Goal: Task Accomplishment & Management: Use online tool/utility

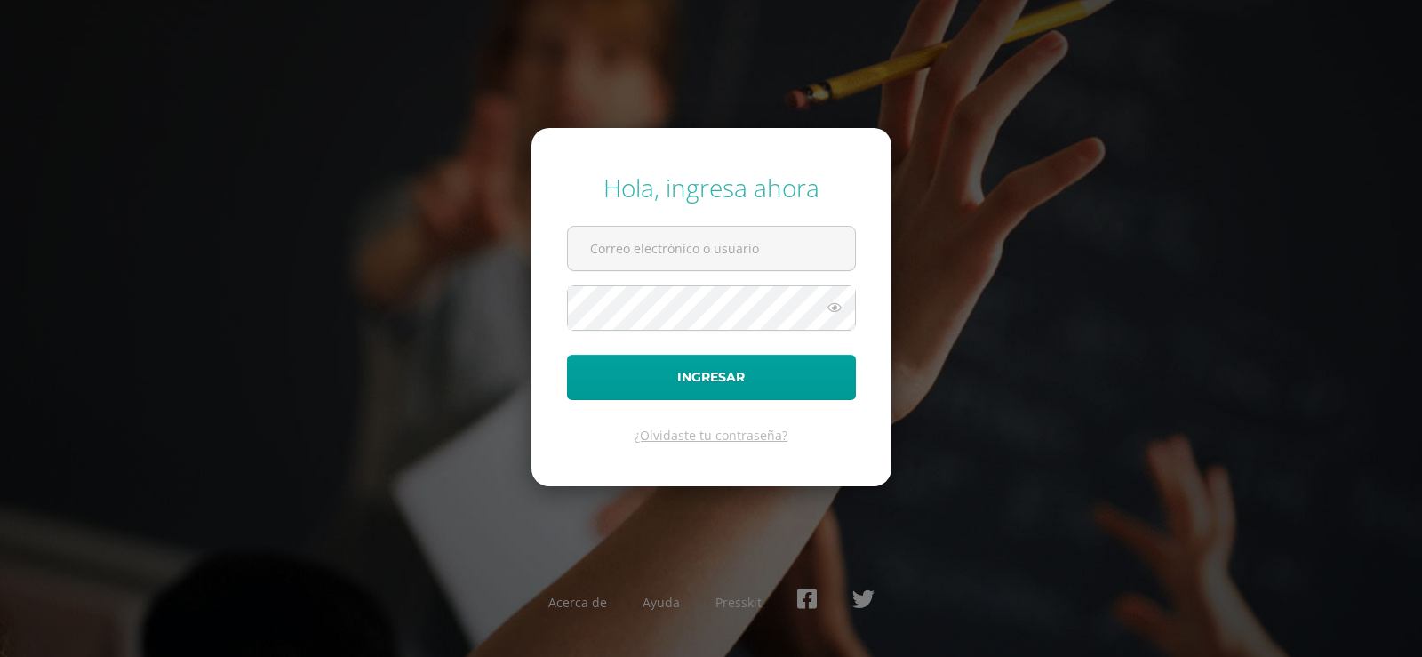
click at [607, 243] on input "text" at bounding box center [711, 249] width 287 height 44
type input "[EMAIL_ADDRESS][DOMAIN_NAME]"
click at [567, 355] on button "Ingresar" at bounding box center [711, 377] width 289 height 45
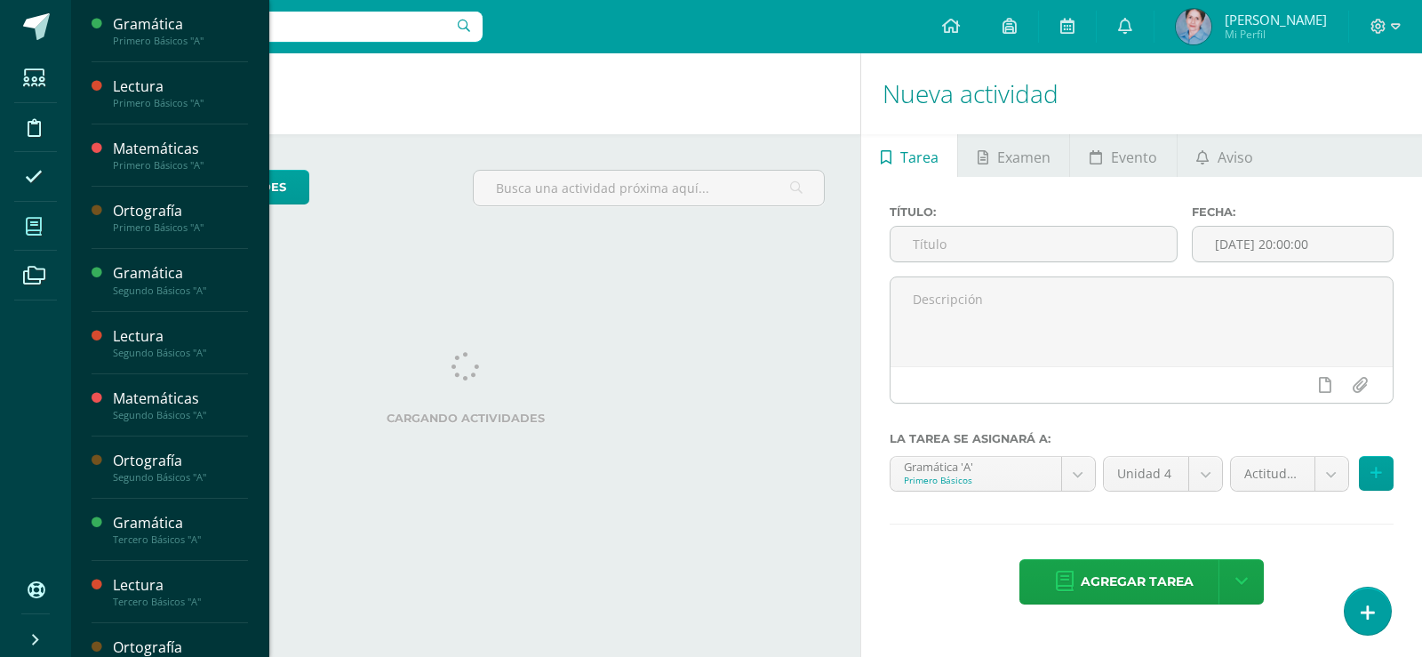
click at [28, 224] on icon at bounding box center [34, 227] width 16 height 18
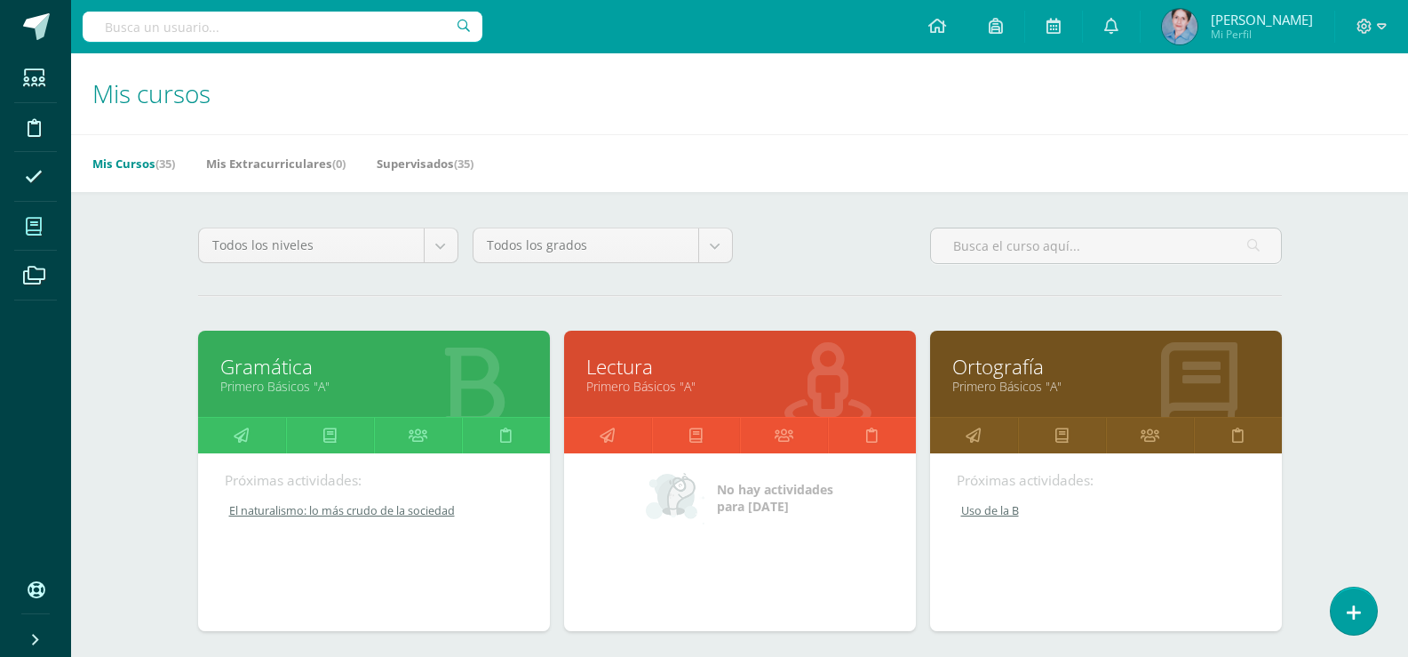
click at [299, 362] on link "Gramática" at bounding box center [373, 367] width 307 height 28
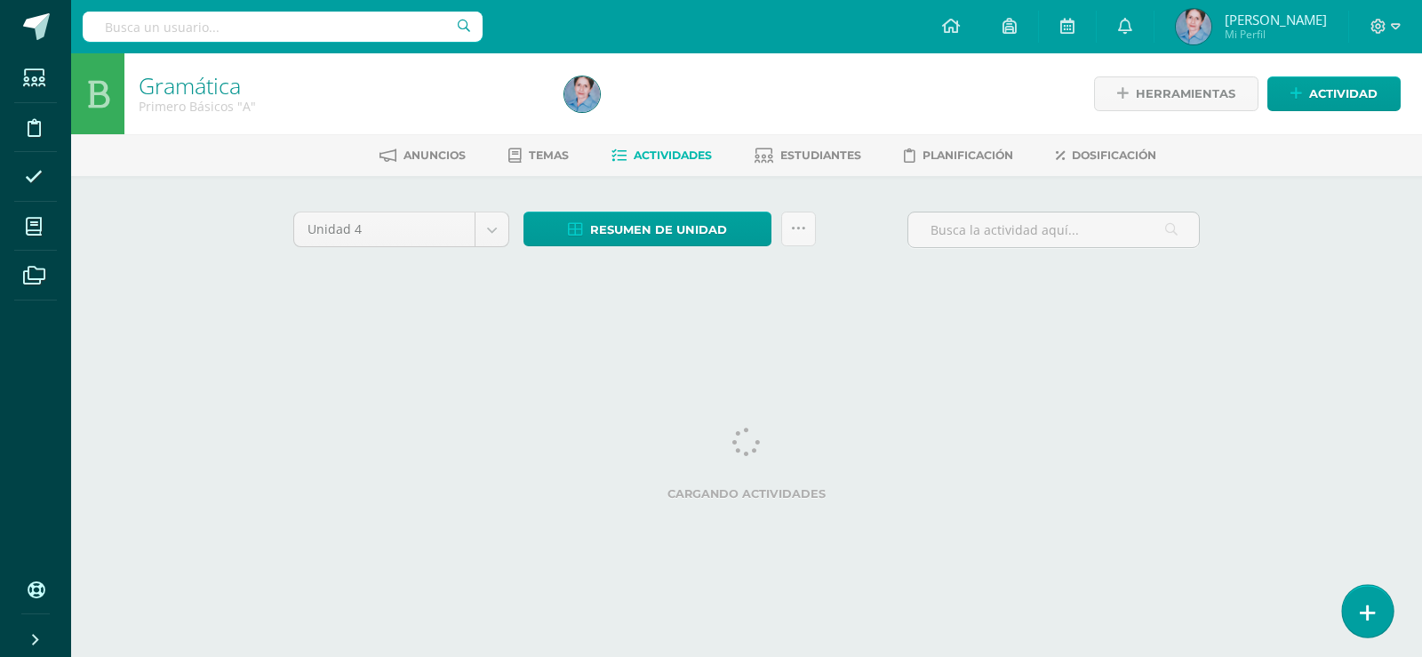
click at [1373, 614] on icon at bounding box center [1367, 612] width 16 height 20
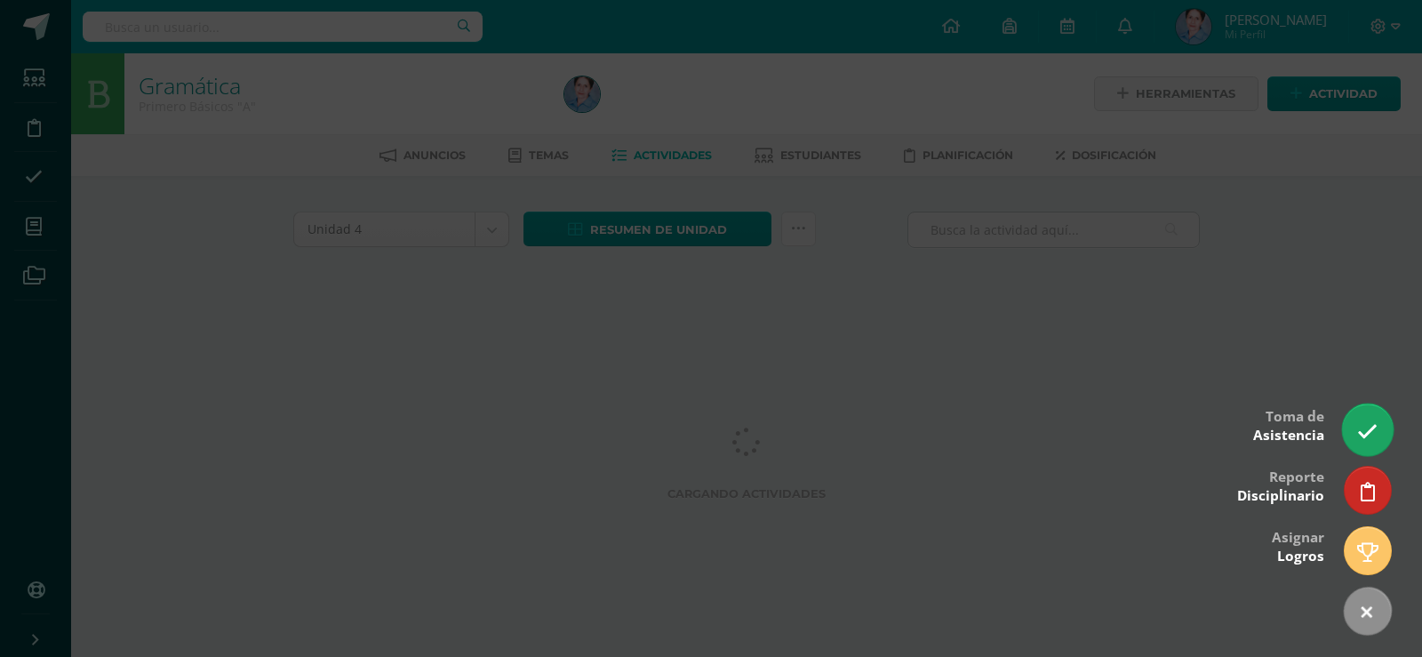
click at [1365, 429] on icon at bounding box center [1367, 431] width 20 height 20
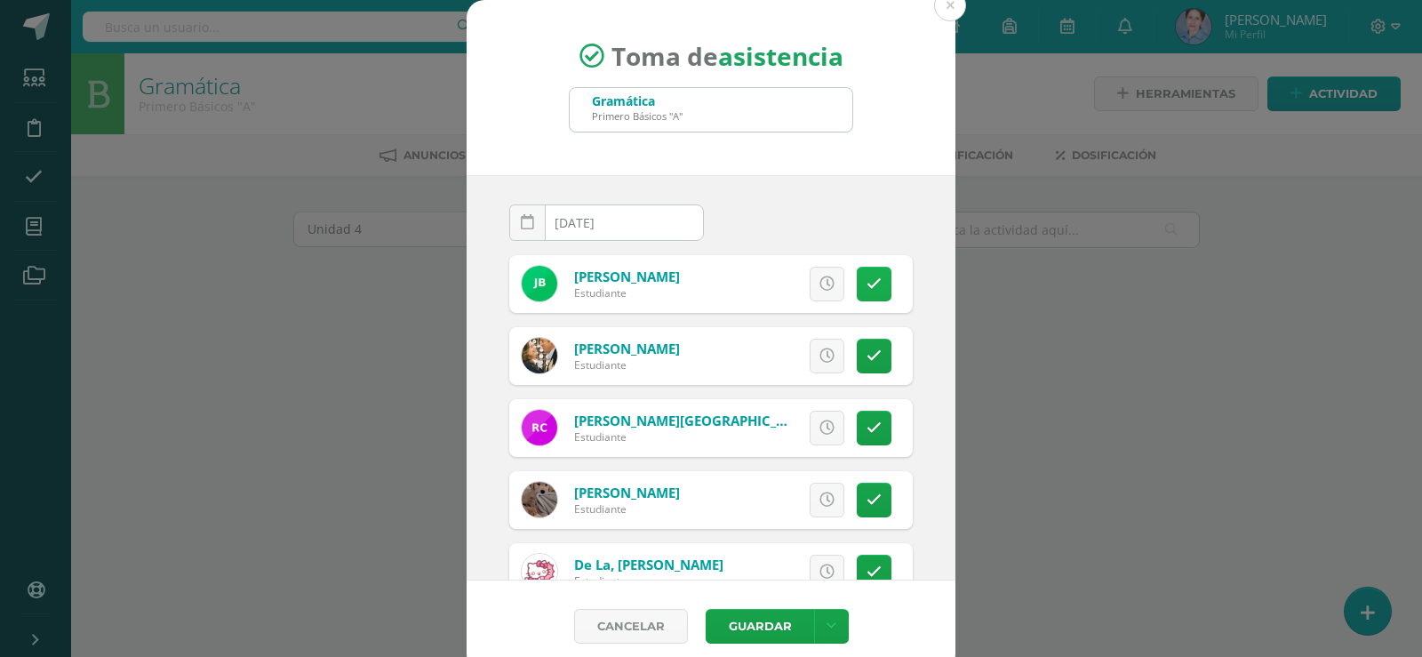
click at [866, 280] on icon at bounding box center [873, 283] width 15 height 15
click at [866, 278] on icon at bounding box center [873, 283] width 15 height 15
click at [866, 359] on icon at bounding box center [873, 355] width 15 height 15
click at [869, 359] on icon at bounding box center [874, 355] width 10 height 15
click at [866, 425] on icon at bounding box center [873, 427] width 15 height 15
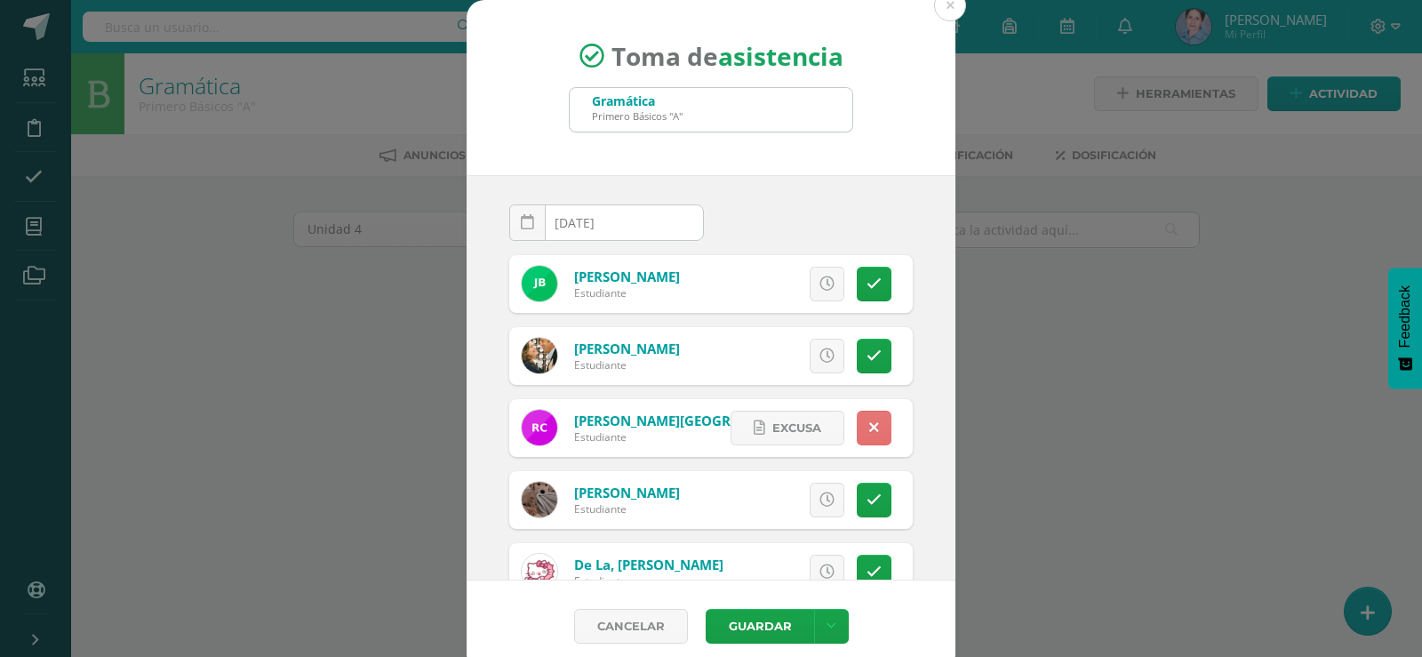
click at [869, 425] on icon at bounding box center [874, 427] width 10 height 15
click at [866, 493] on icon at bounding box center [873, 499] width 15 height 15
click at [869, 493] on icon at bounding box center [874, 499] width 10 height 15
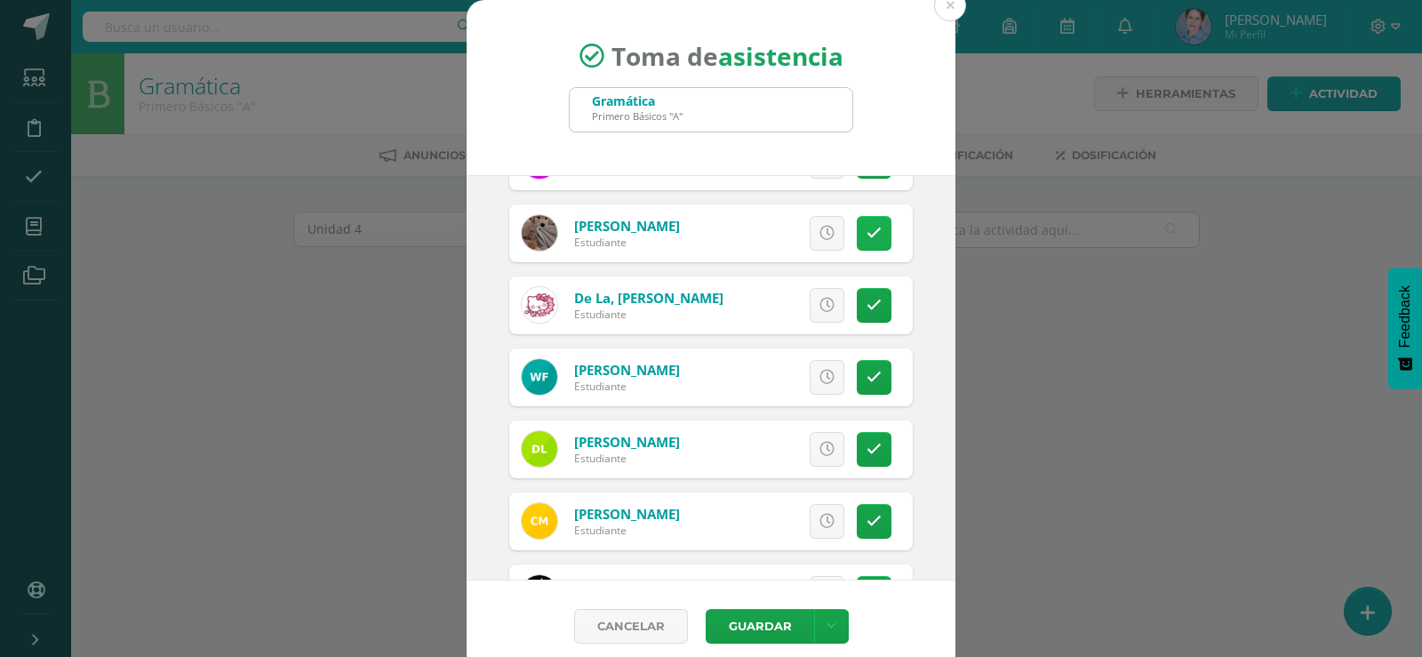
scroll to position [355, 0]
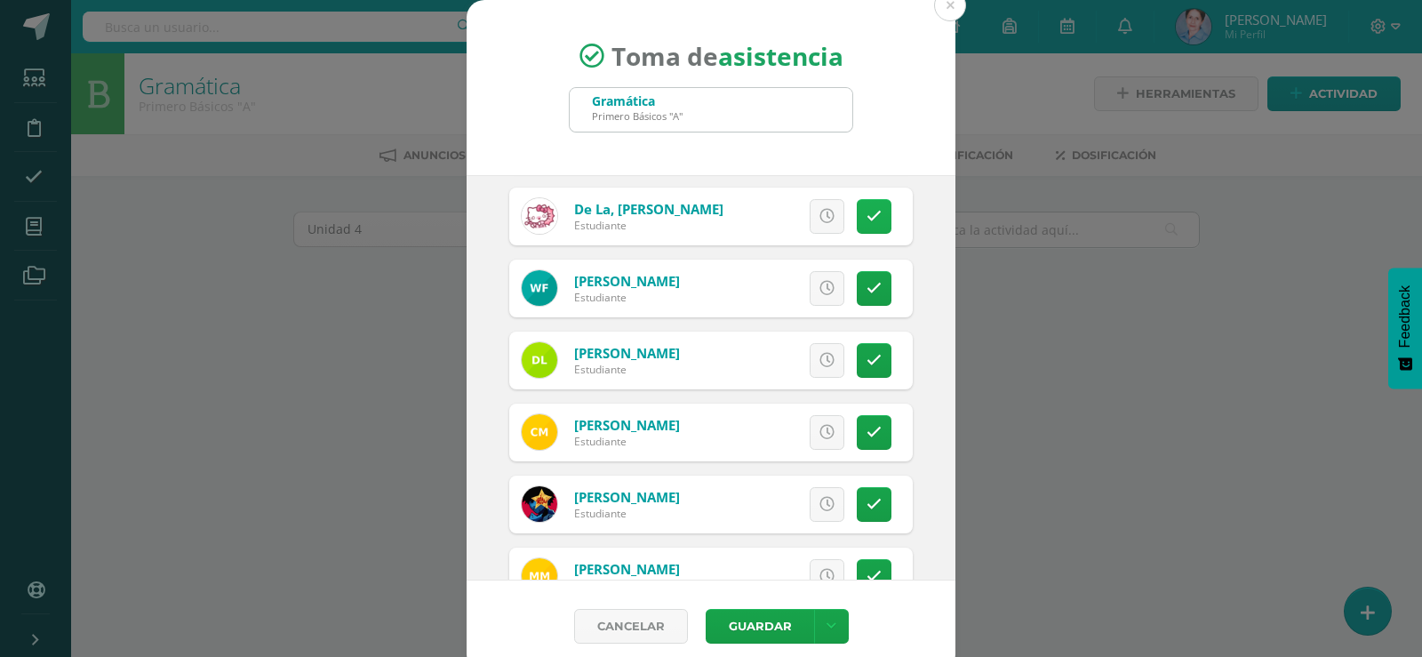
click at [856, 207] on link at bounding box center [873, 216] width 35 height 35
click at [866, 288] on icon at bounding box center [873, 288] width 15 height 15
click at [869, 288] on icon at bounding box center [874, 288] width 10 height 15
click at [866, 354] on icon at bounding box center [873, 360] width 15 height 15
click at [869, 354] on icon at bounding box center [874, 360] width 10 height 15
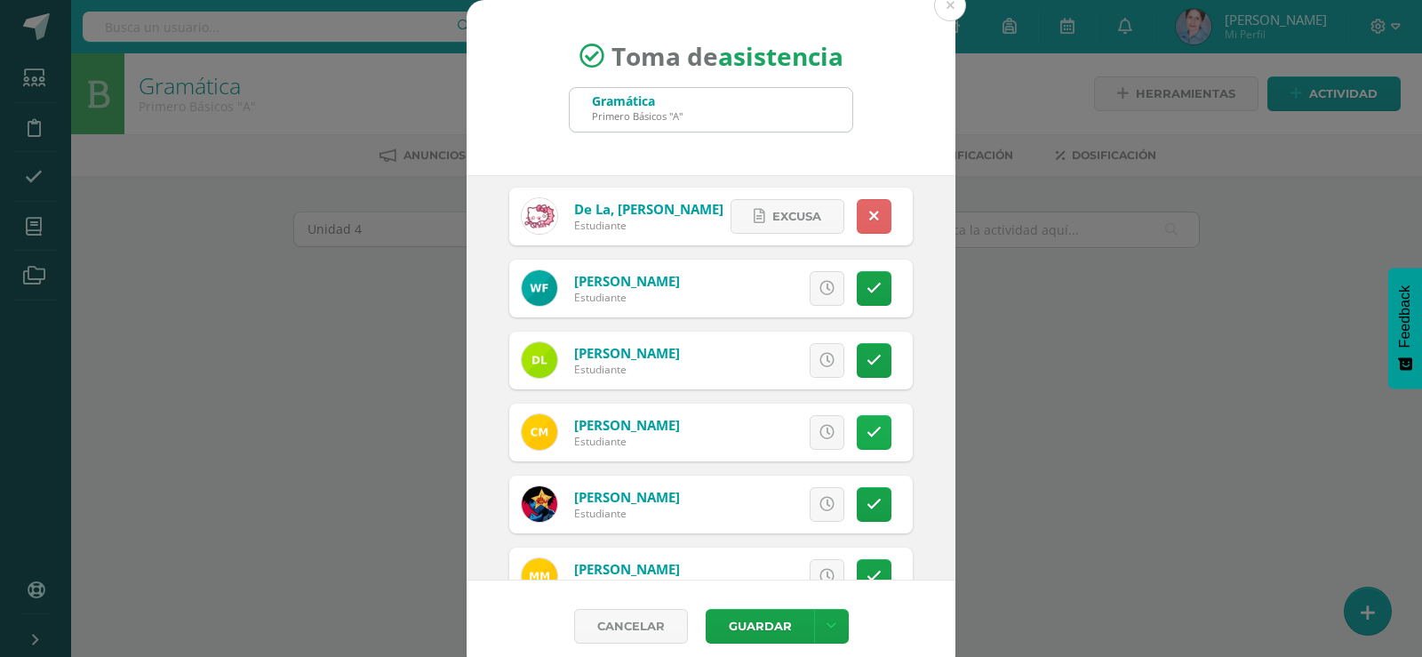
click at [866, 429] on icon at bounding box center [873, 432] width 15 height 15
click at [869, 430] on icon at bounding box center [874, 432] width 10 height 15
click at [866, 499] on icon at bounding box center [873, 504] width 15 height 15
click at [869, 499] on icon at bounding box center [874, 504] width 10 height 15
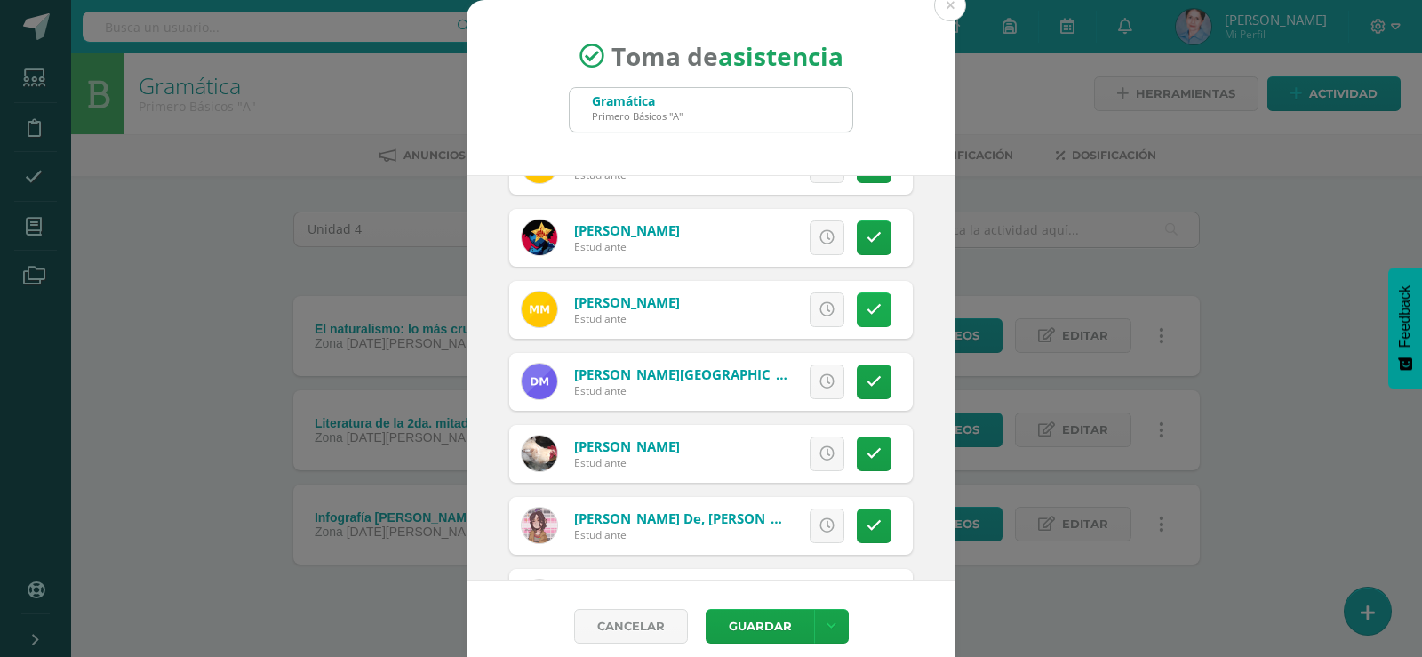
click at [856, 298] on link at bounding box center [873, 309] width 35 height 35
click at [866, 381] on icon at bounding box center [873, 381] width 15 height 15
click at [869, 381] on icon at bounding box center [874, 381] width 10 height 15
click at [866, 455] on icon at bounding box center [873, 453] width 15 height 15
click at [856, 455] on link at bounding box center [873, 453] width 35 height 35
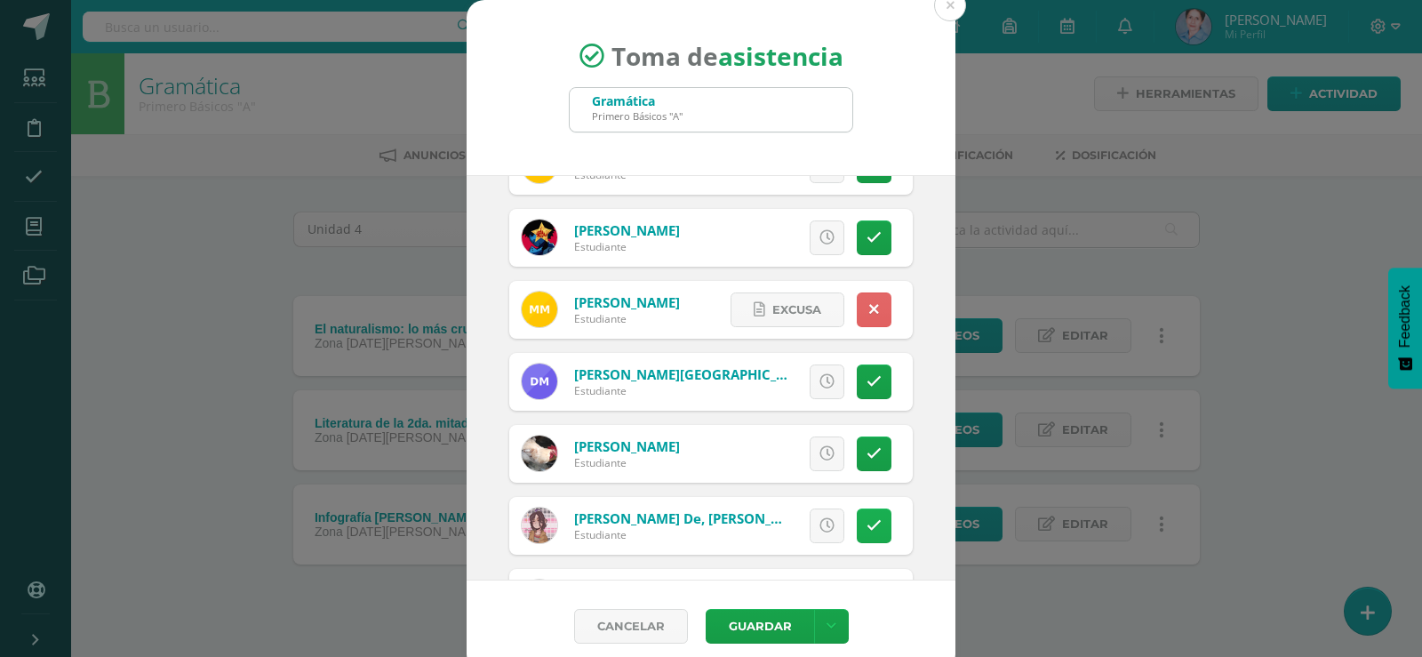
click at [856, 522] on link at bounding box center [873, 525] width 35 height 35
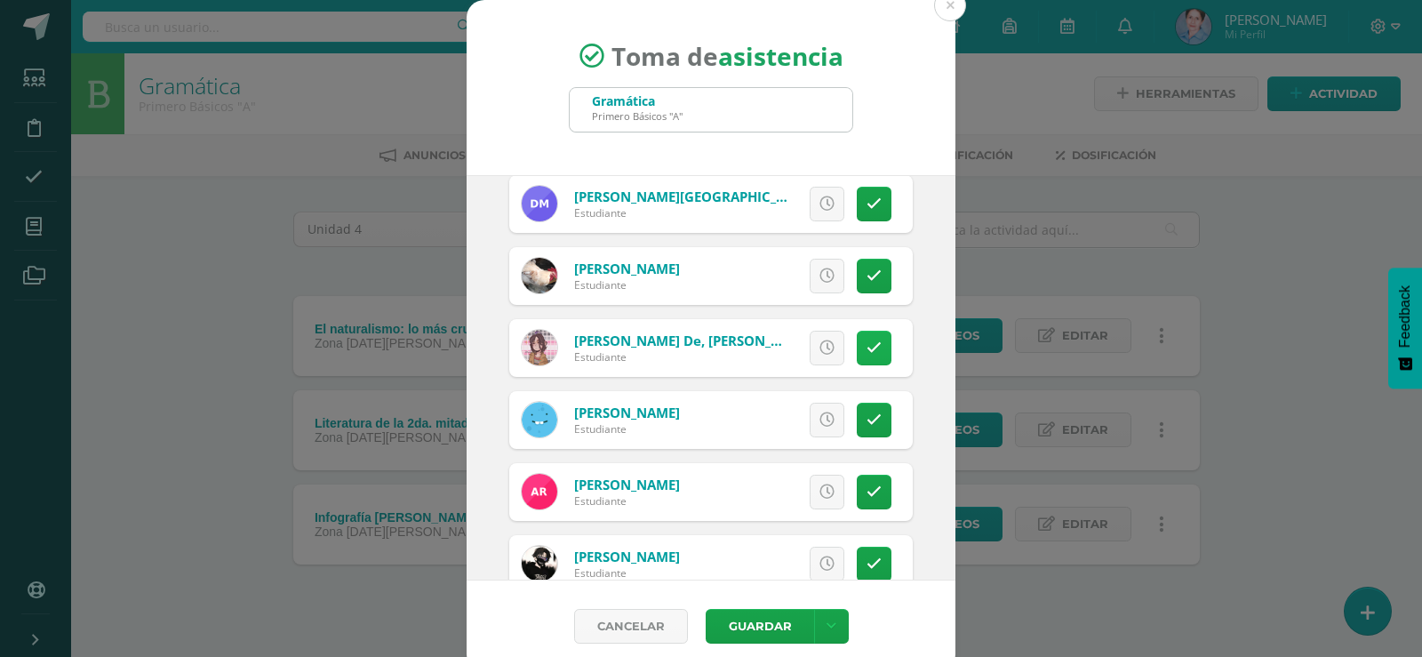
scroll to position [888, 0]
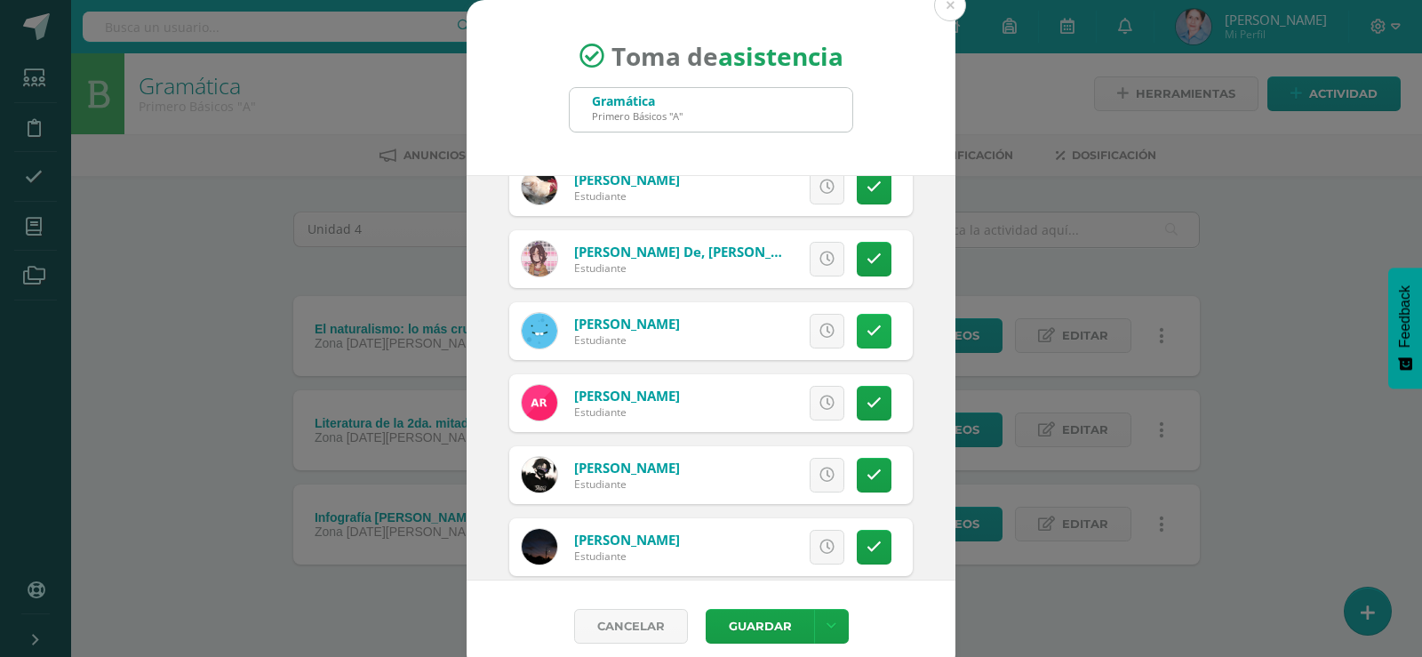
click at [866, 330] on icon at bounding box center [873, 330] width 15 height 15
click at [869, 330] on icon at bounding box center [874, 330] width 10 height 15
click at [866, 402] on icon at bounding box center [873, 402] width 15 height 15
click at [869, 402] on icon at bounding box center [874, 402] width 10 height 15
click at [866, 474] on icon at bounding box center [873, 474] width 15 height 15
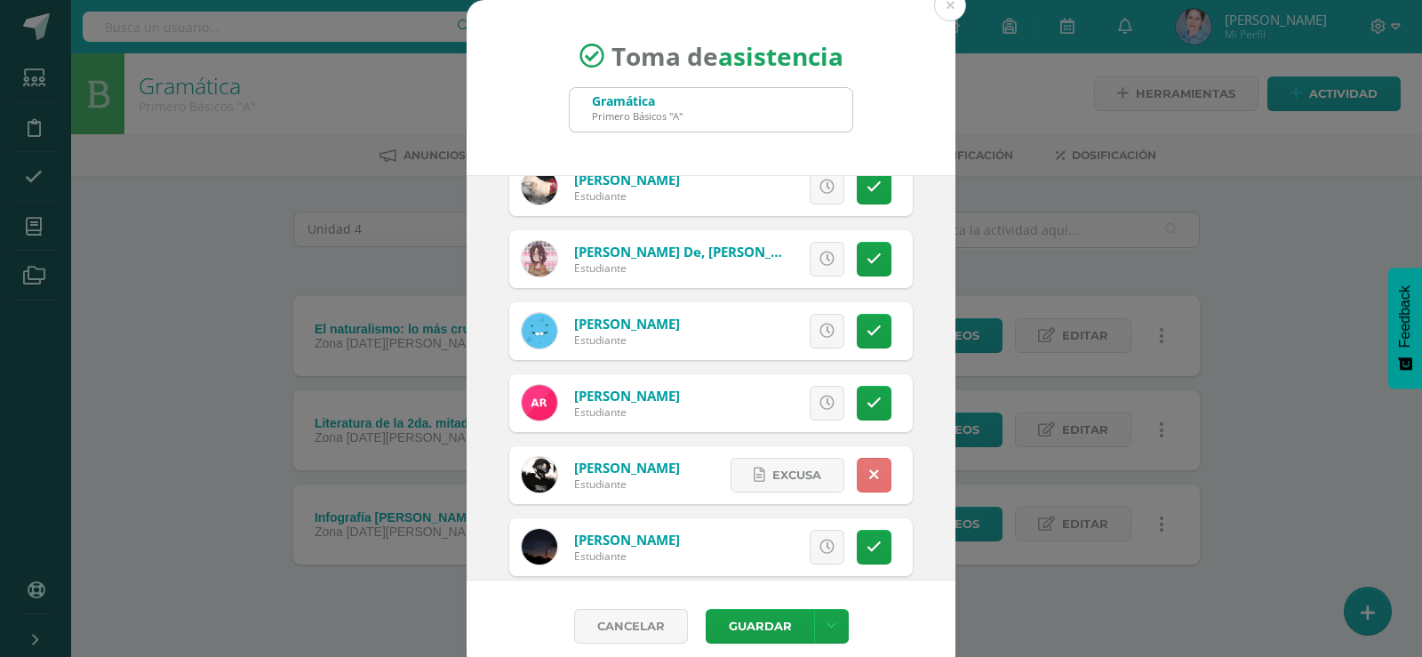
click at [869, 474] on icon at bounding box center [874, 474] width 10 height 15
click at [856, 538] on link at bounding box center [873, 547] width 35 height 35
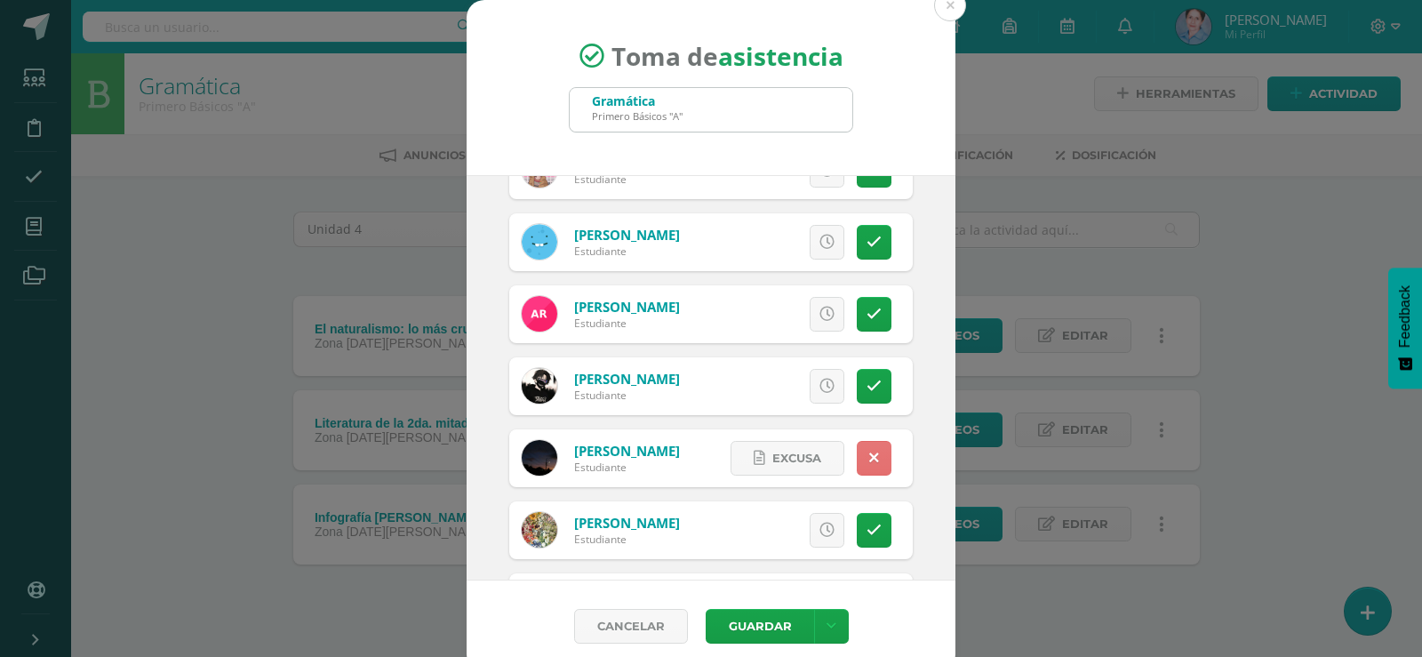
scroll to position [1155, 0]
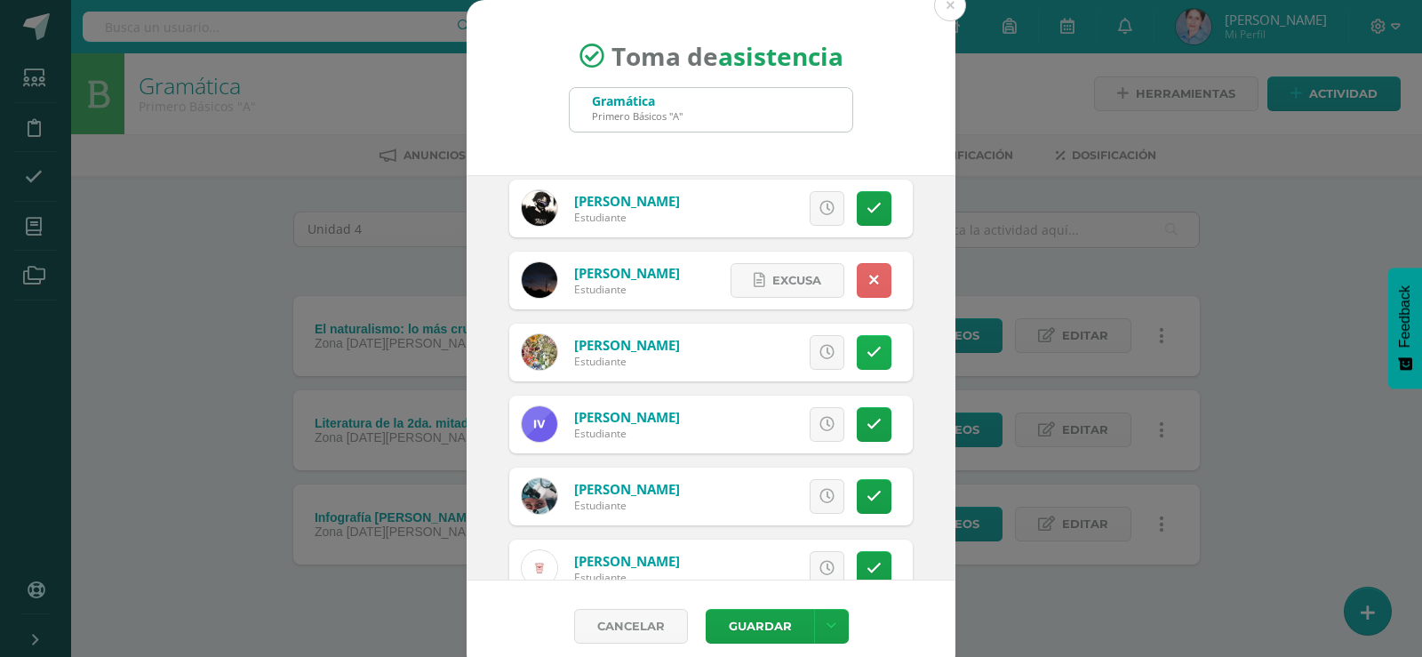
click at [866, 348] on icon at bounding box center [873, 352] width 15 height 15
click at [866, 426] on icon at bounding box center [873, 424] width 15 height 15
click at [869, 426] on icon at bounding box center [874, 424] width 10 height 15
click at [866, 493] on icon at bounding box center [873, 496] width 15 height 15
click at [869, 493] on icon at bounding box center [874, 496] width 10 height 15
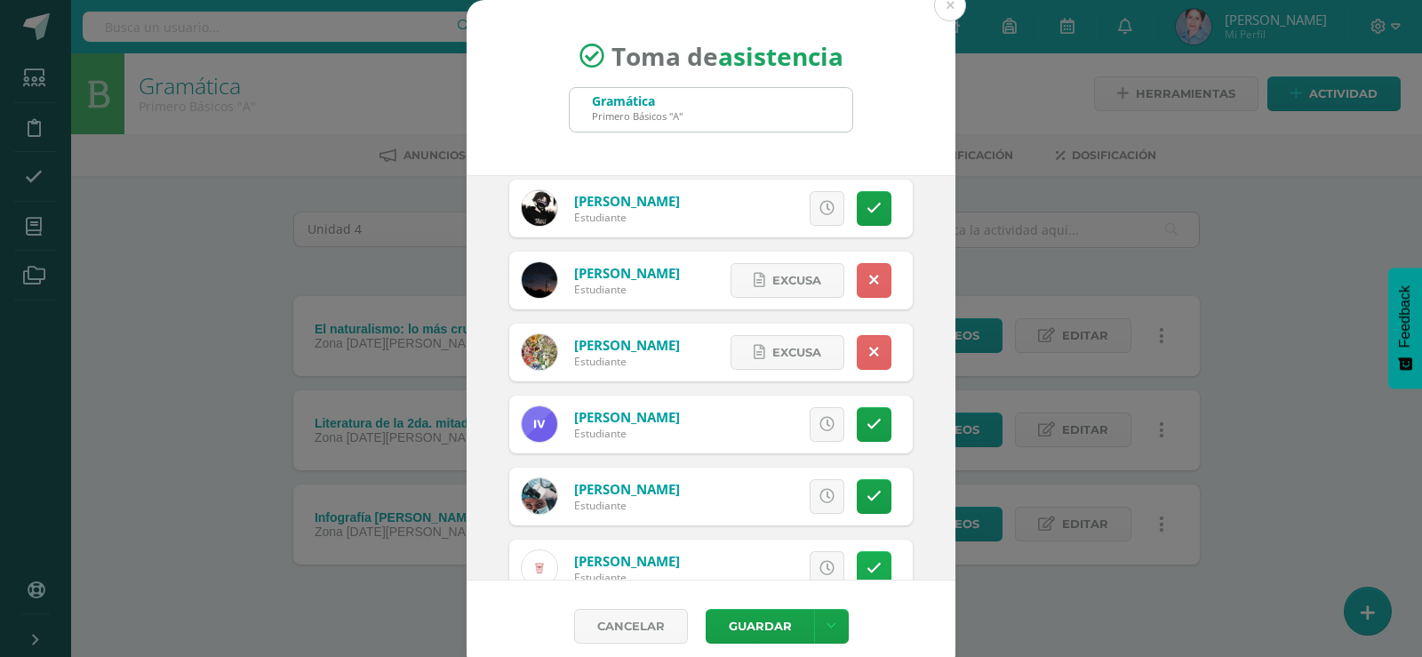
click at [866, 563] on icon at bounding box center [873, 568] width 15 height 15
click at [856, 563] on link at bounding box center [873, 568] width 35 height 35
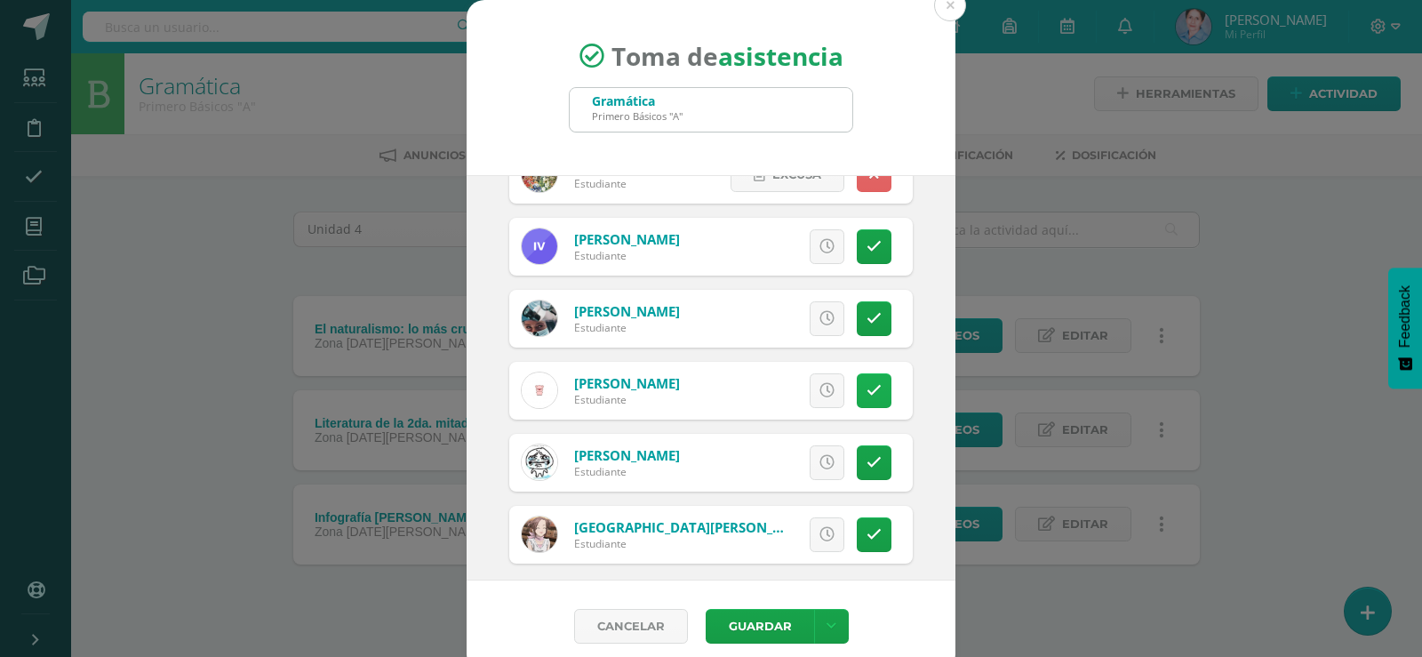
scroll to position [1345, 0]
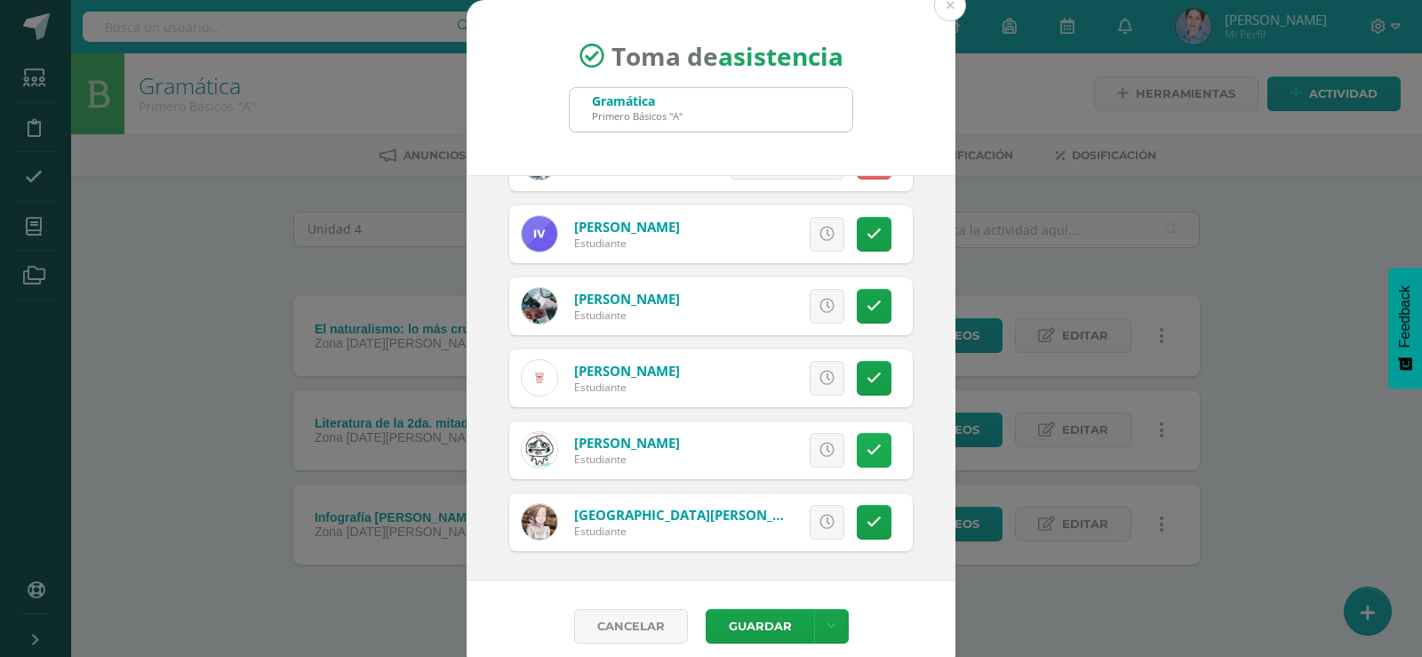
click at [866, 447] on icon at bounding box center [873, 449] width 15 height 15
click at [869, 447] on icon at bounding box center [874, 449] width 10 height 15
click at [866, 521] on icon at bounding box center [873, 521] width 15 height 15
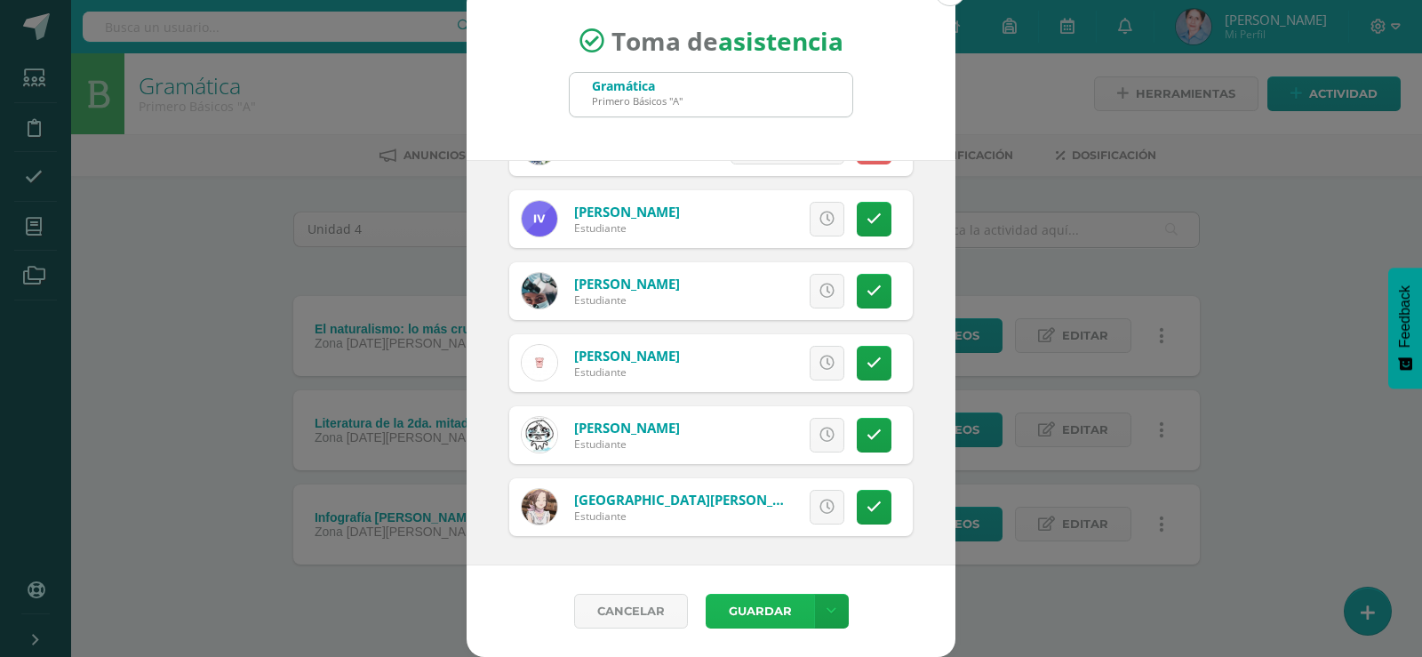
click at [755, 605] on button "Guardar" at bounding box center [759, 610] width 108 height 35
